Goal: Navigation & Orientation: Find specific page/section

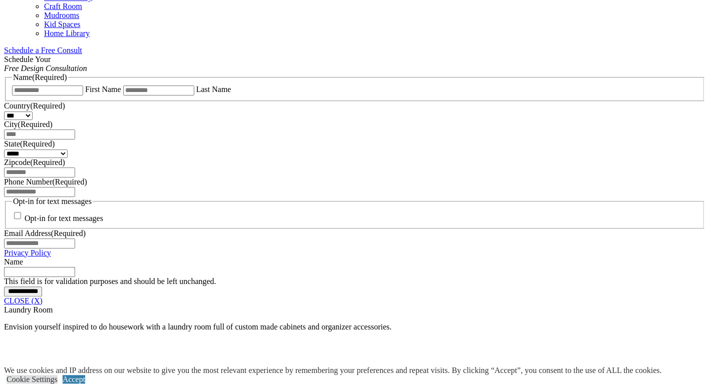
scroll to position [673, 0]
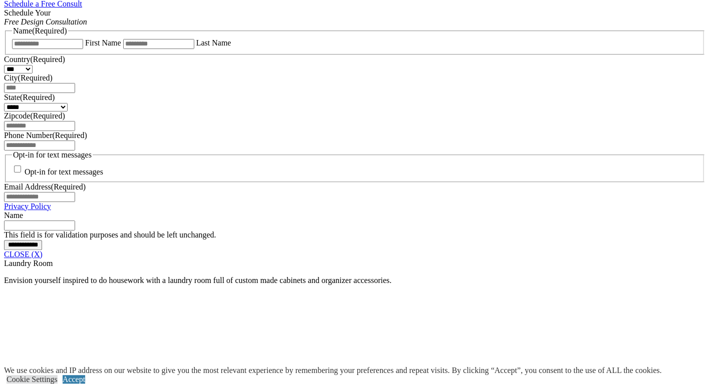
click at [43, 259] on link "CLOSE (X)" at bounding box center [23, 254] width 39 height 9
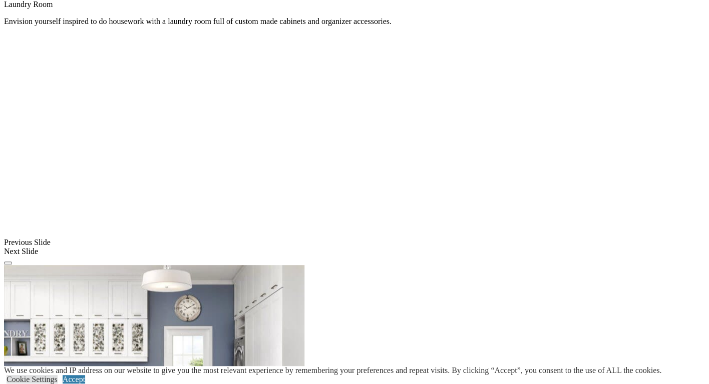
scroll to position [688, 0]
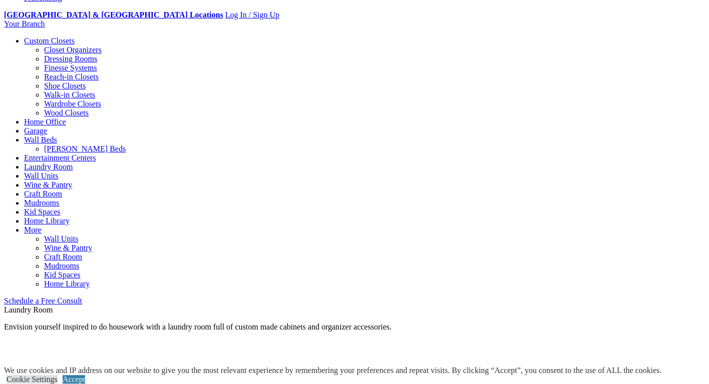
scroll to position [305, 0]
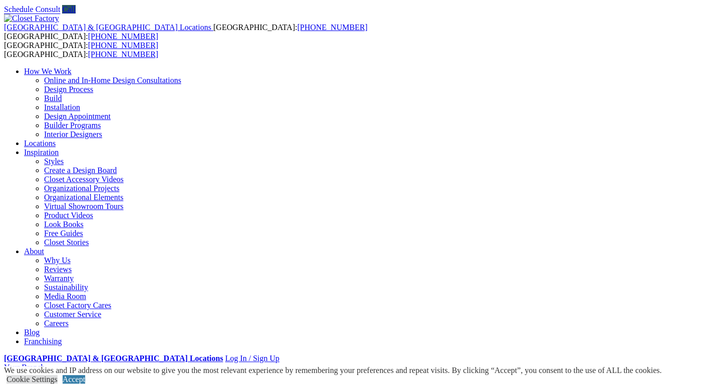
scroll to position [17, 0]
